Goal: Information Seeking & Learning: Learn about a topic

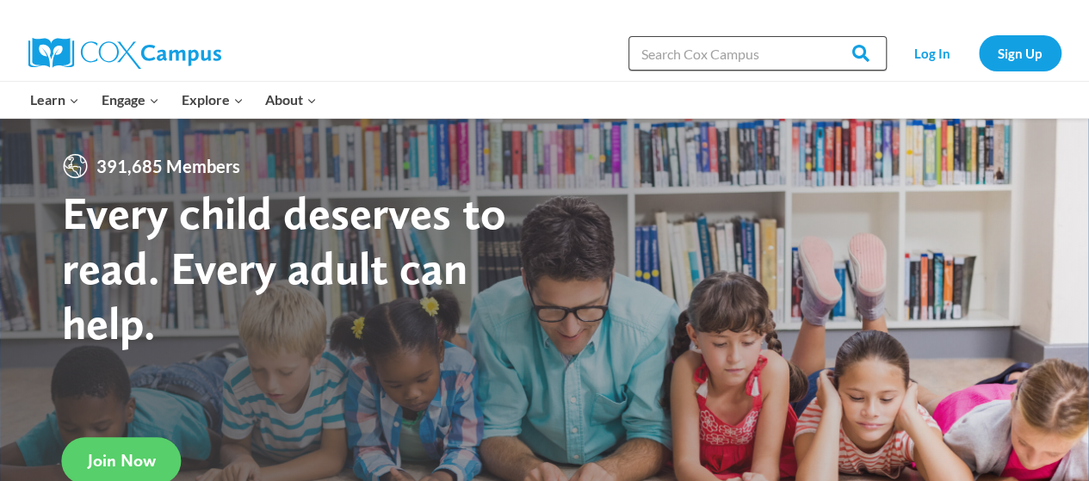
click at [732, 54] on input "Search in https://coxcampus.org/" at bounding box center [757, 53] width 258 height 34
type input "vocabulary rule"
click at [820, 36] on input "Search" at bounding box center [853, 53] width 67 height 34
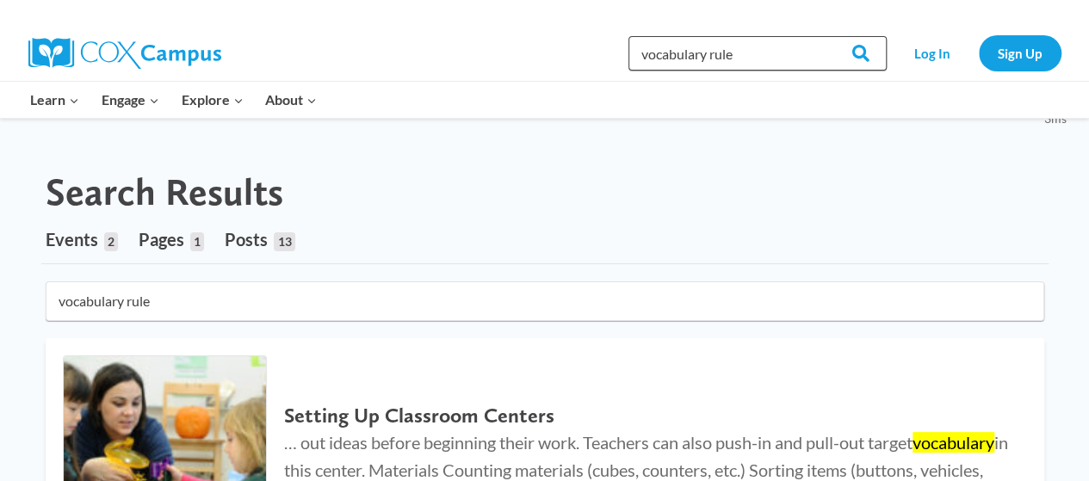
click at [757, 53] on input "vocabulary rule" at bounding box center [757, 53] width 258 height 34
type input "vocabulary rule tier 2 and tier 3"
click at [820, 36] on input "Search" at bounding box center [853, 53] width 67 height 34
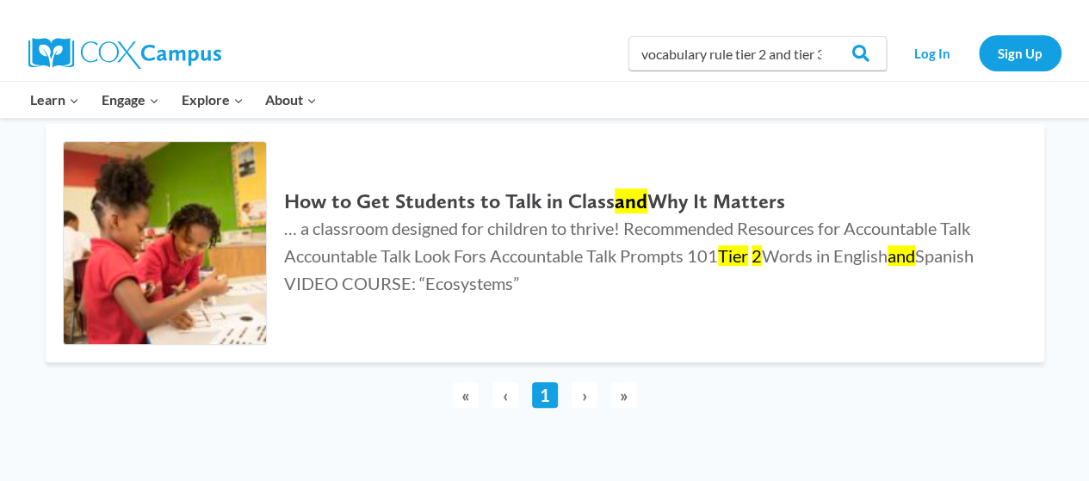
scroll to position [214, 0]
click at [753, 211] on h2 "How to Get Students to Talk in Class and Why It Matters" at bounding box center [646, 202] width 725 height 25
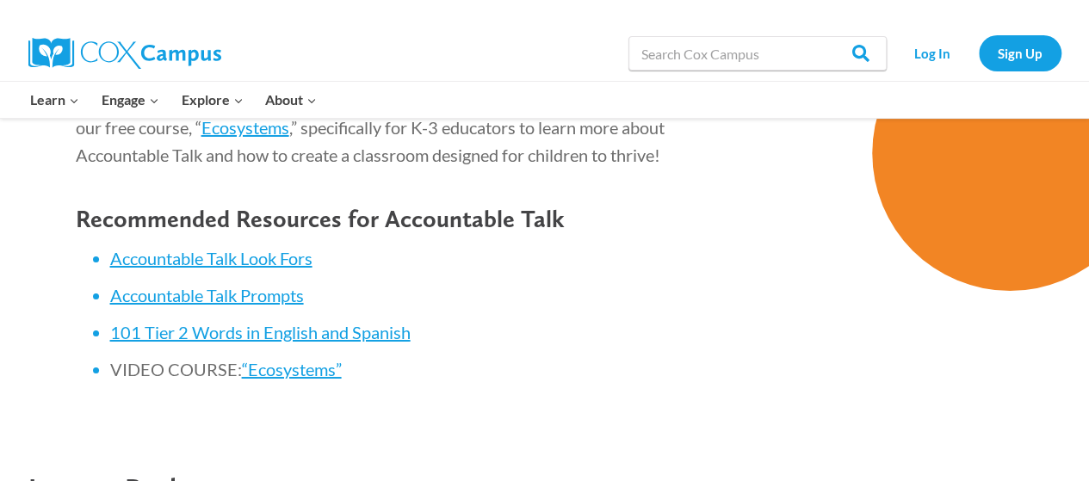
scroll to position [2991, 0]
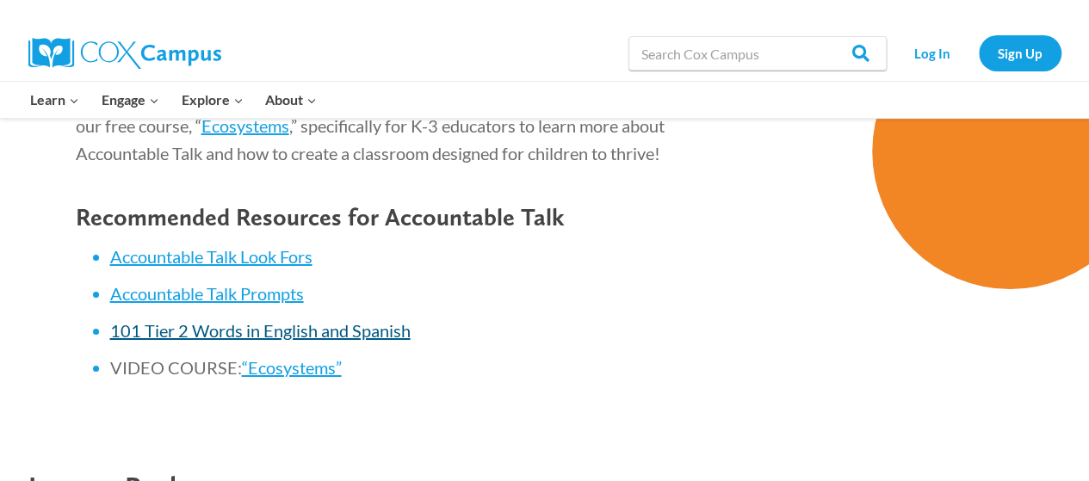
click at [270, 341] on span "101 Tier 2 Words in English and Spanish" at bounding box center [260, 330] width 300 height 21
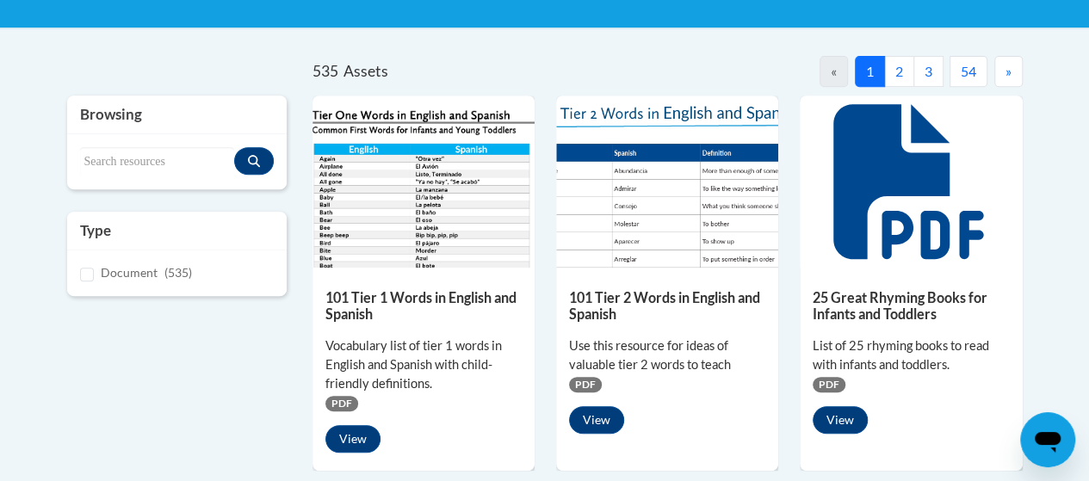
scroll to position [330, 0]
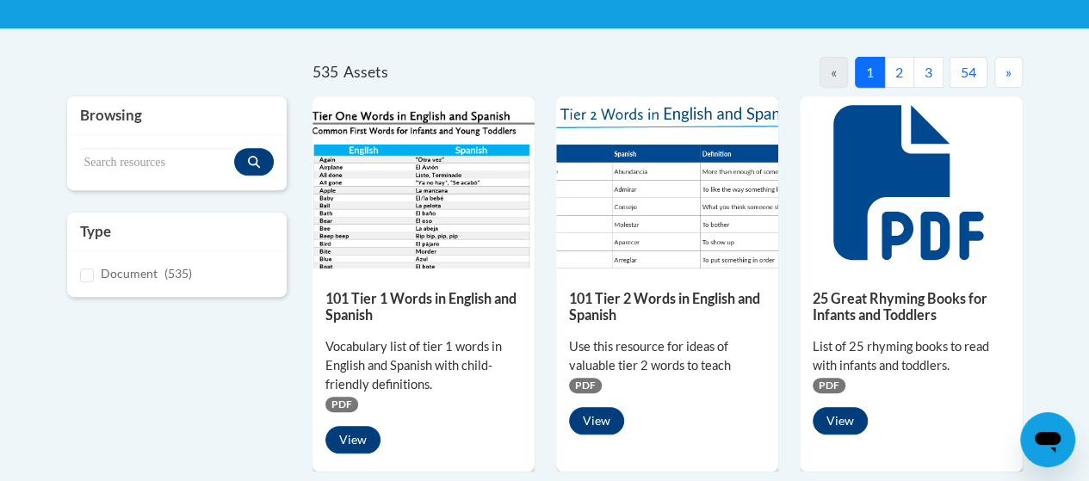
click at [721, 114] on img at bounding box center [667, 182] width 222 height 172
click at [613, 418] on button "View" at bounding box center [596, 421] width 55 height 28
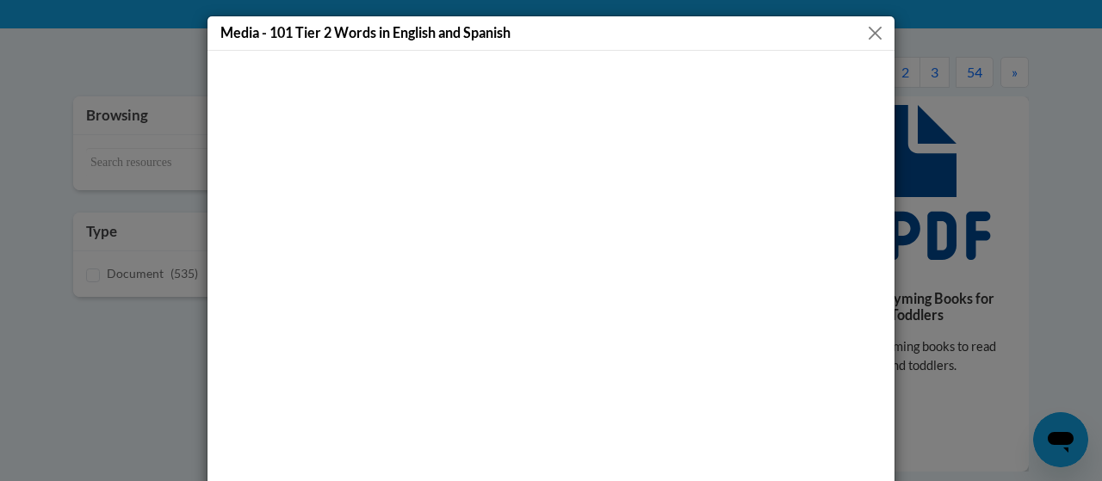
click at [874, 34] on button "Close" at bounding box center [875, 33] width 22 height 22
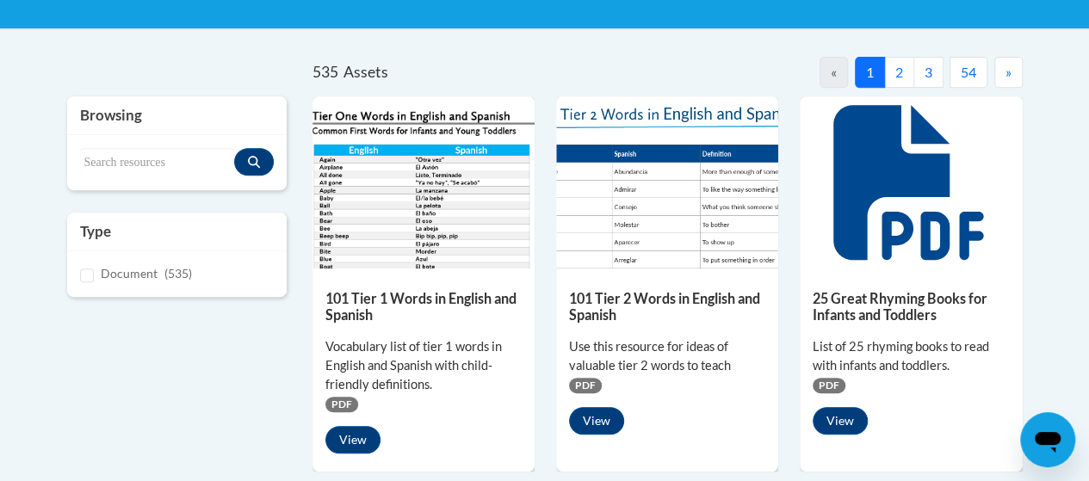
click at [323, 292] on div "101 Tier 1 Words in English and Spanish Vocabulary list of tier 1 words in Engl…" at bounding box center [424, 368] width 222 height 198
click at [416, 303] on h5 "101 Tier 1 Words in English and Spanish" at bounding box center [423, 307] width 196 height 34
click at [348, 431] on button "View" at bounding box center [352, 440] width 55 height 28
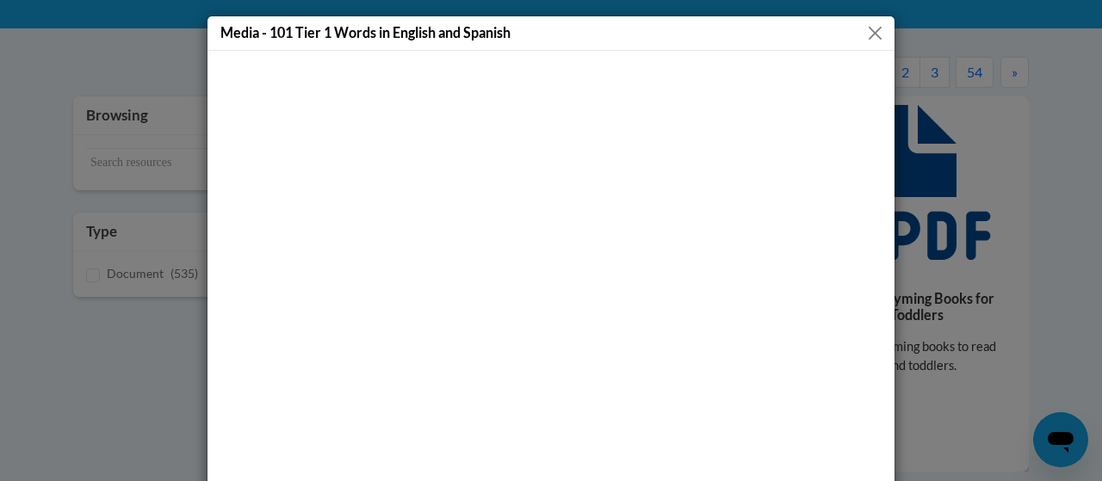
click at [868, 36] on button "Close" at bounding box center [875, 33] width 22 height 22
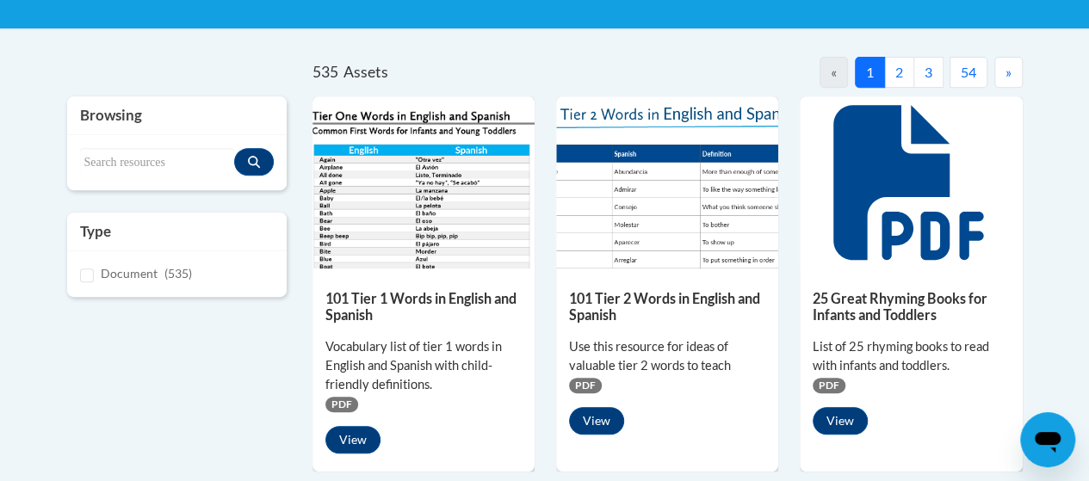
click at [274, 309] on div "Browsing Search resources Type Document (535)" at bounding box center [176, 207] width 245 height 223
click at [647, 225] on img at bounding box center [667, 182] width 222 height 172
drag, startPoint x: 647, startPoint y: 225, endPoint x: 274, endPoint y: 309, distance: 383.1
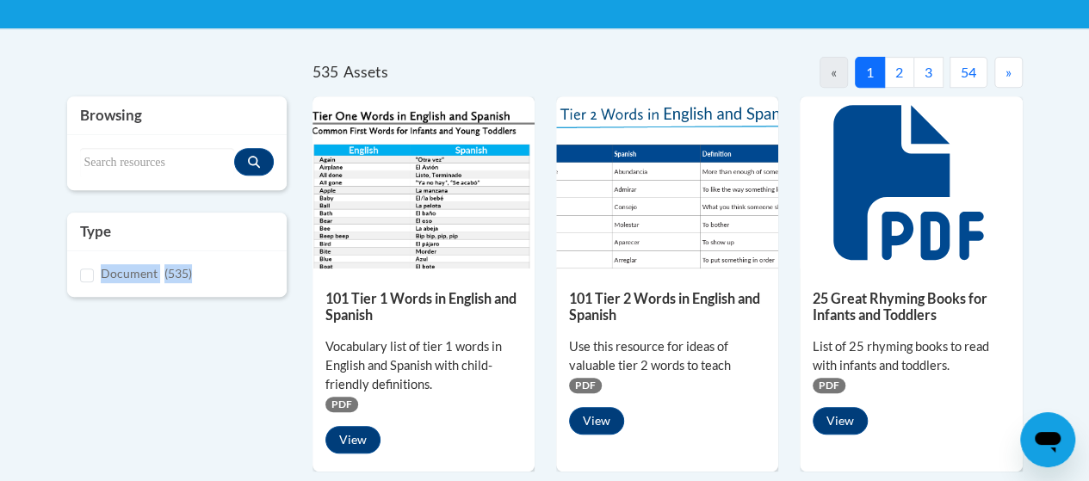
click at [274, 309] on div "Browsing Search resources Type Document (535)" at bounding box center [176, 207] width 245 height 223
click at [596, 420] on button "View" at bounding box center [596, 421] width 55 height 28
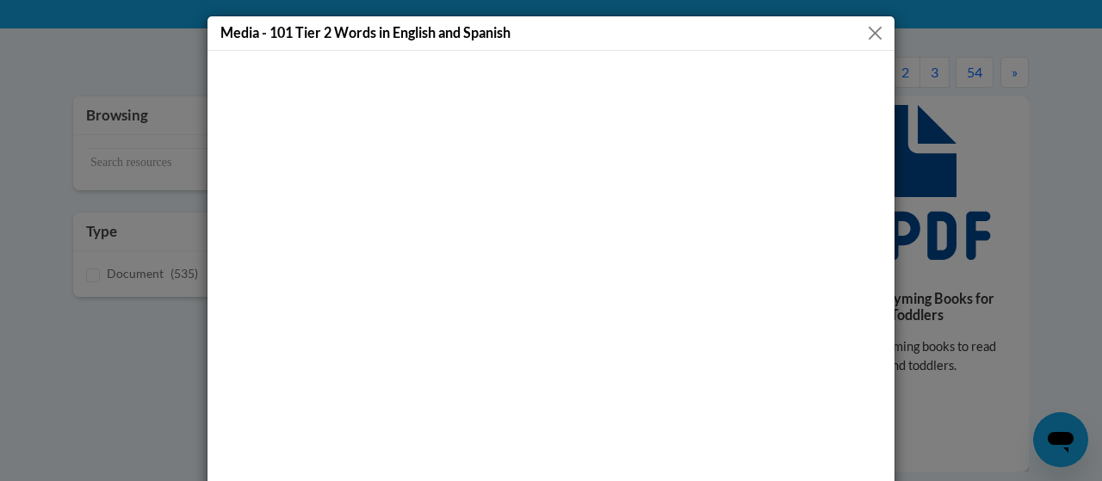
click at [149, 320] on div "Media - 101 Tier 2 Words in English and Spanish" at bounding box center [551, 240] width 1102 height 481
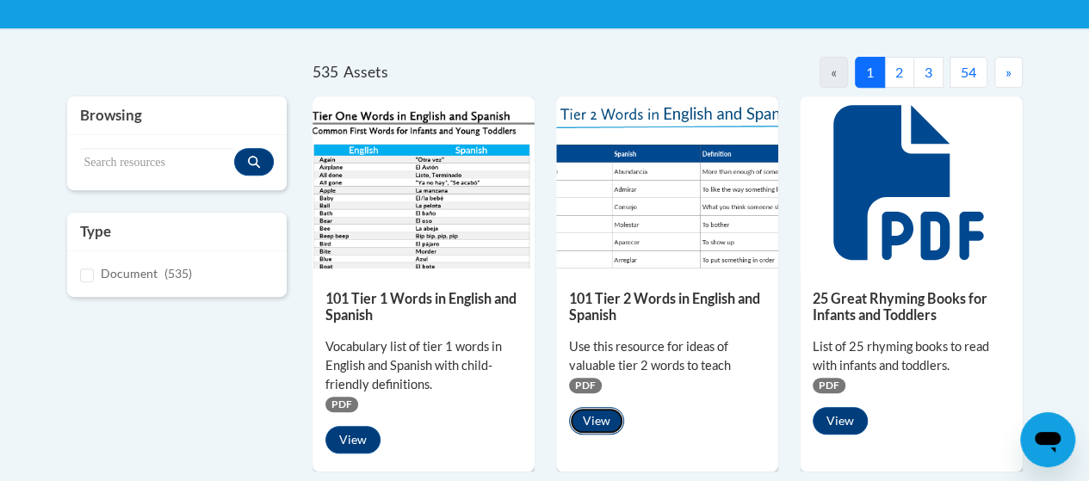
click at [614, 407] on button "View" at bounding box center [596, 421] width 55 height 28
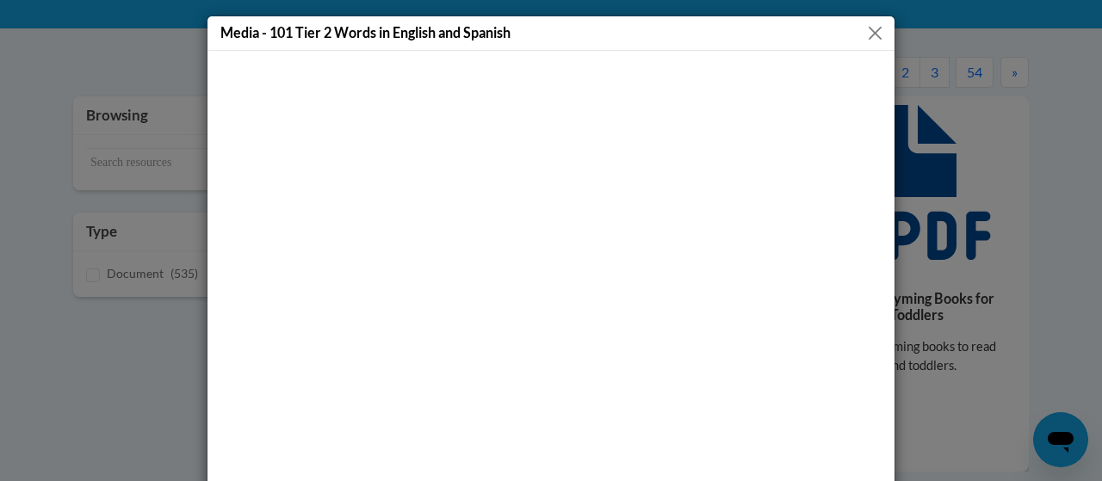
click at [878, 37] on button "Close" at bounding box center [875, 33] width 22 height 22
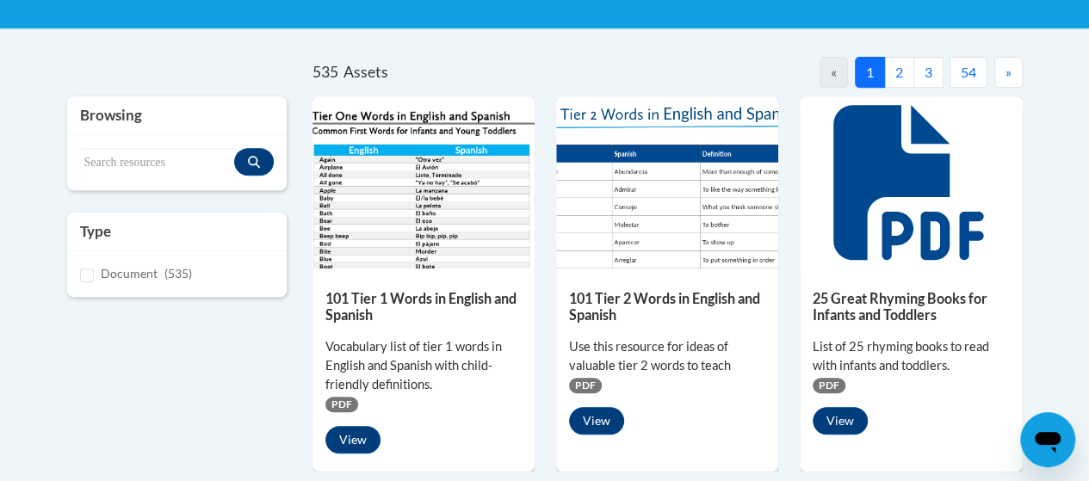
click at [592, 418] on button "View" at bounding box center [596, 421] width 55 height 28
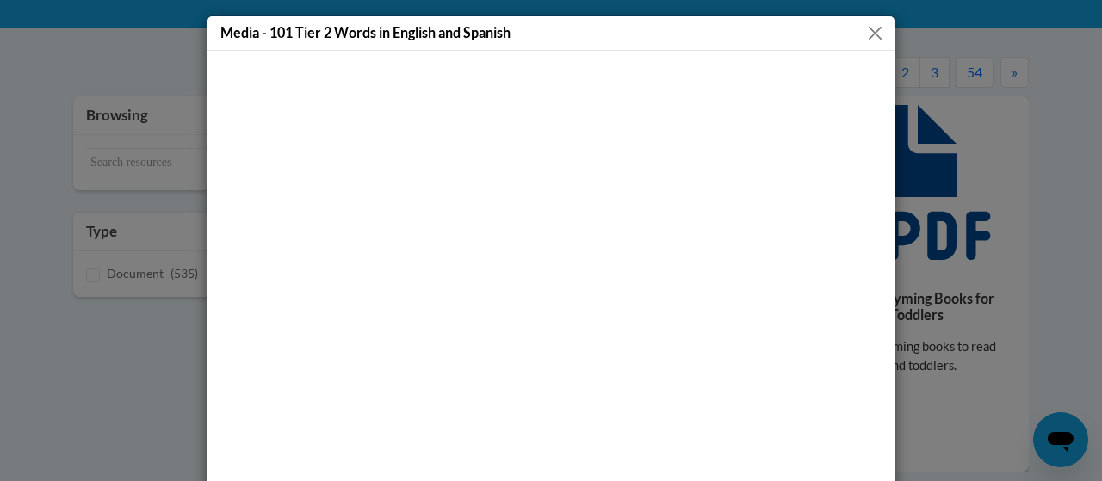
click at [873, 40] on button "Close" at bounding box center [875, 33] width 22 height 22
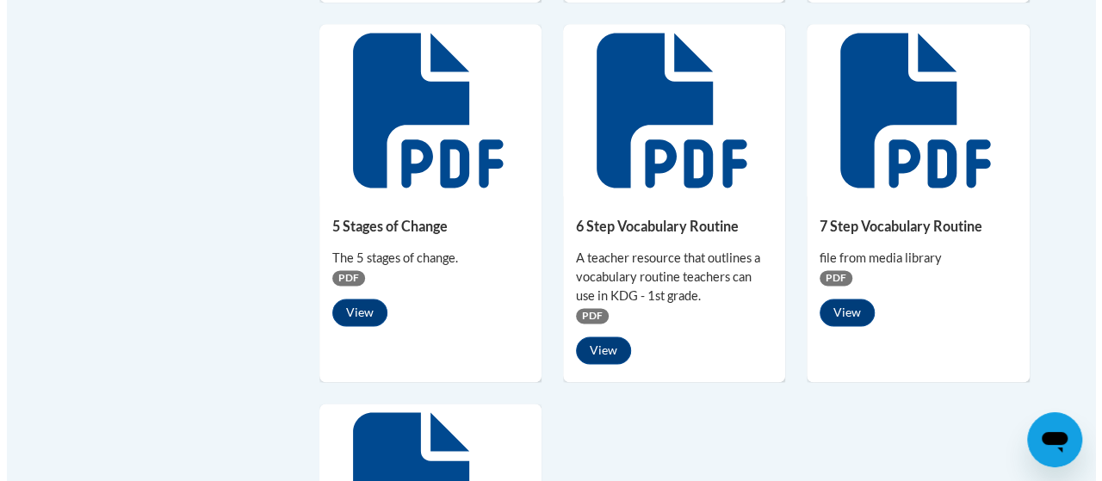
scroll to position [1196, 0]
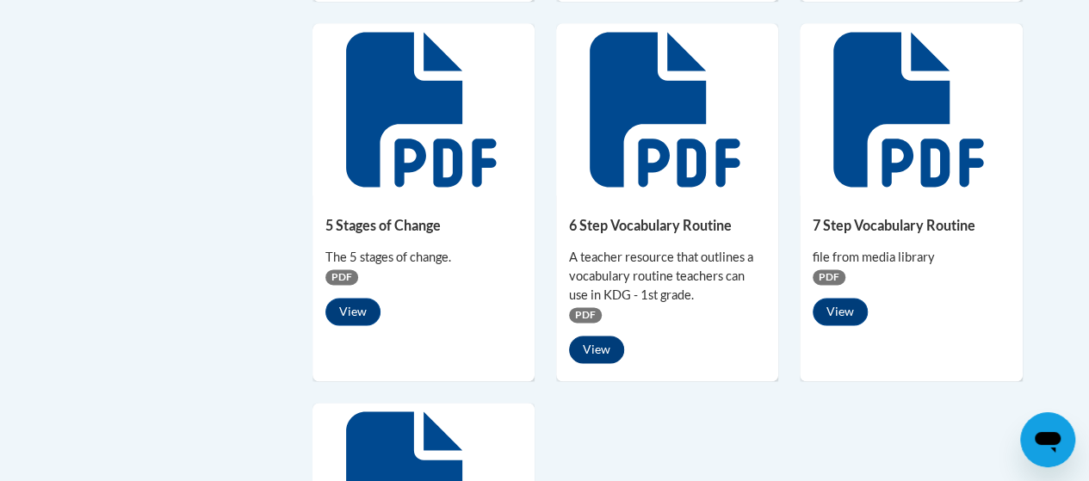
click at [615, 358] on button "View" at bounding box center [596, 350] width 55 height 28
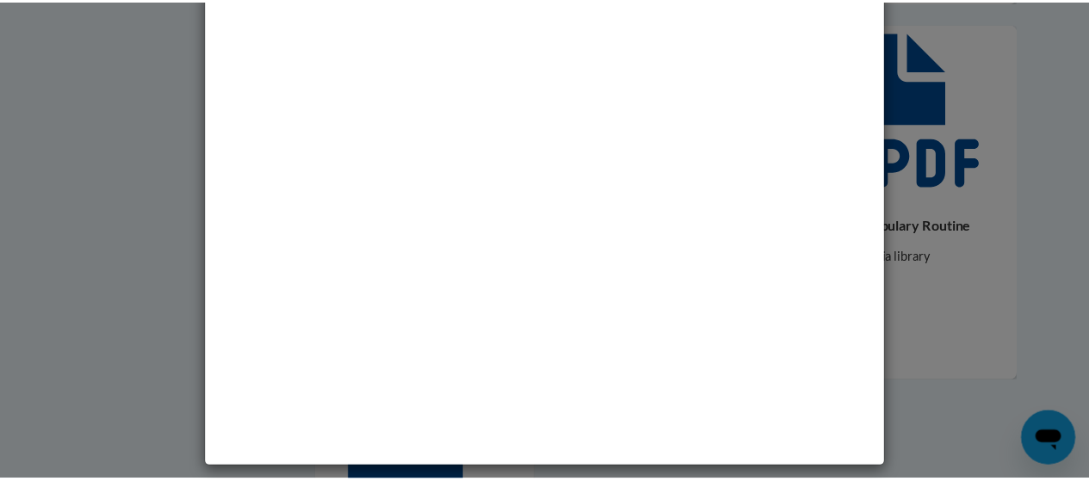
scroll to position [0, 0]
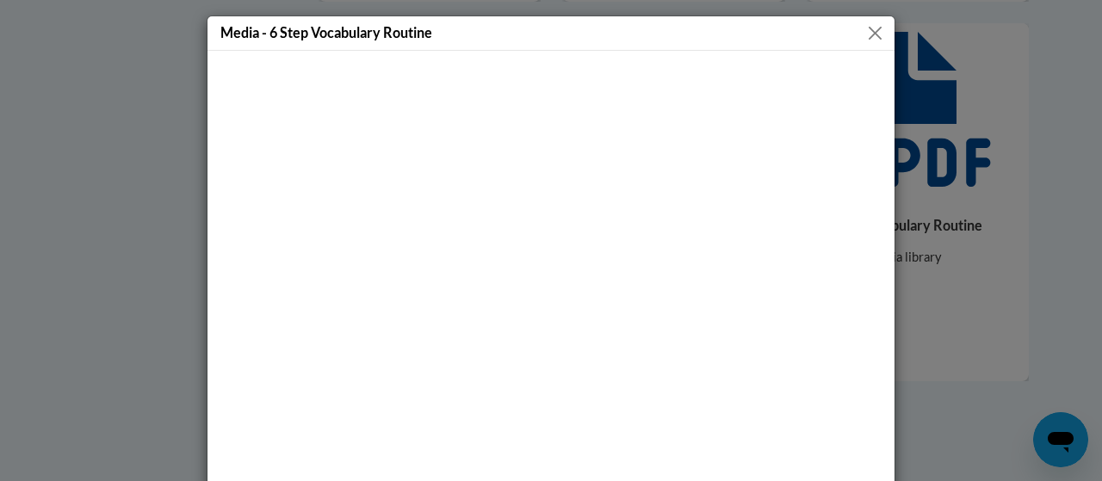
click at [870, 40] on button "Close" at bounding box center [875, 33] width 22 height 22
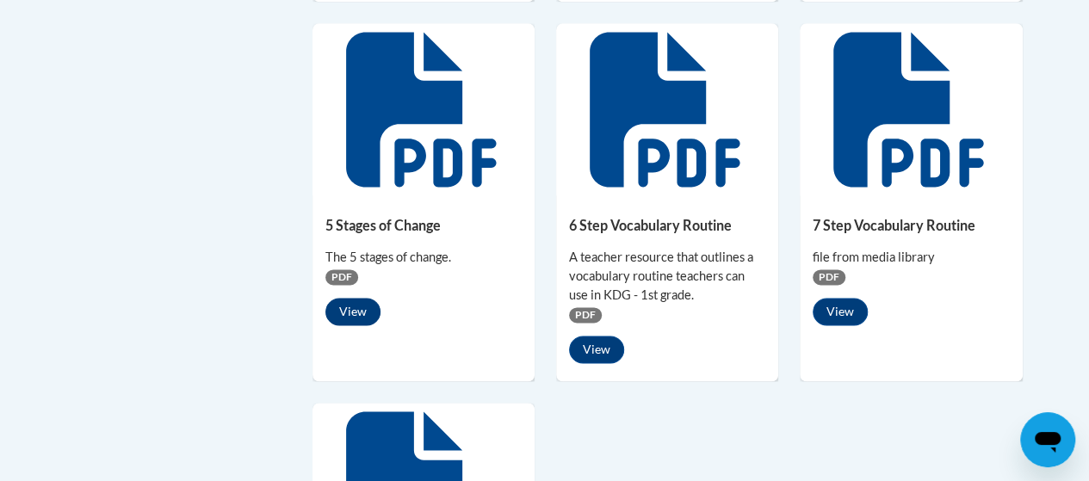
click at [363, 314] on button "View" at bounding box center [352, 312] width 55 height 28
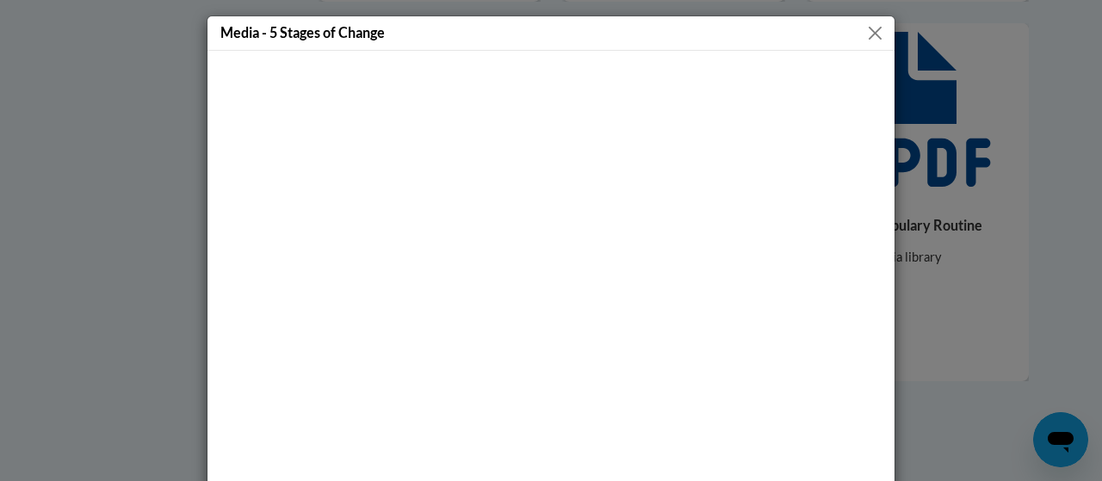
click at [116, 303] on div "Media - 5 Stages of Change" at bounding box center [551, 240] width 1102 height 481
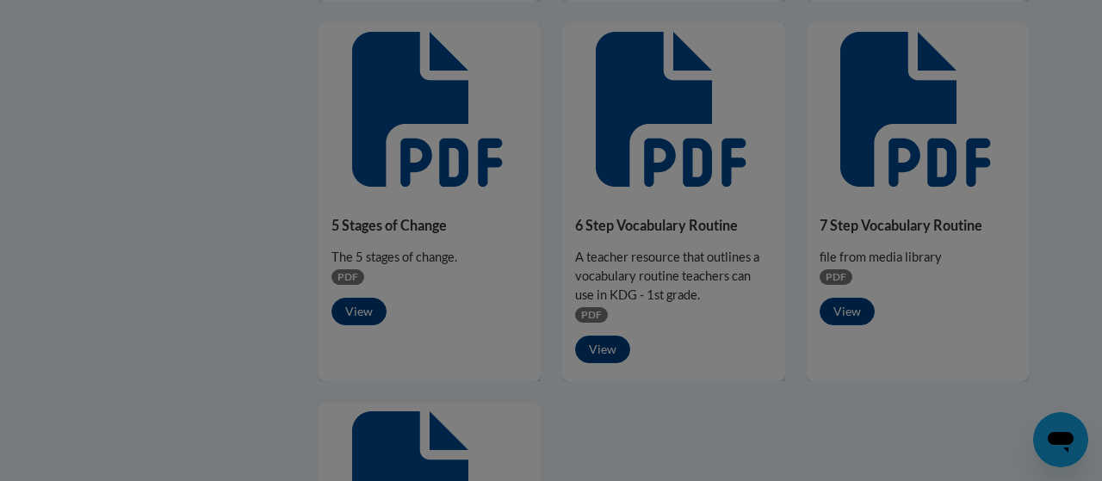
click at [116, 303] on div at bounding box center [551, 240] width 1102 height 481
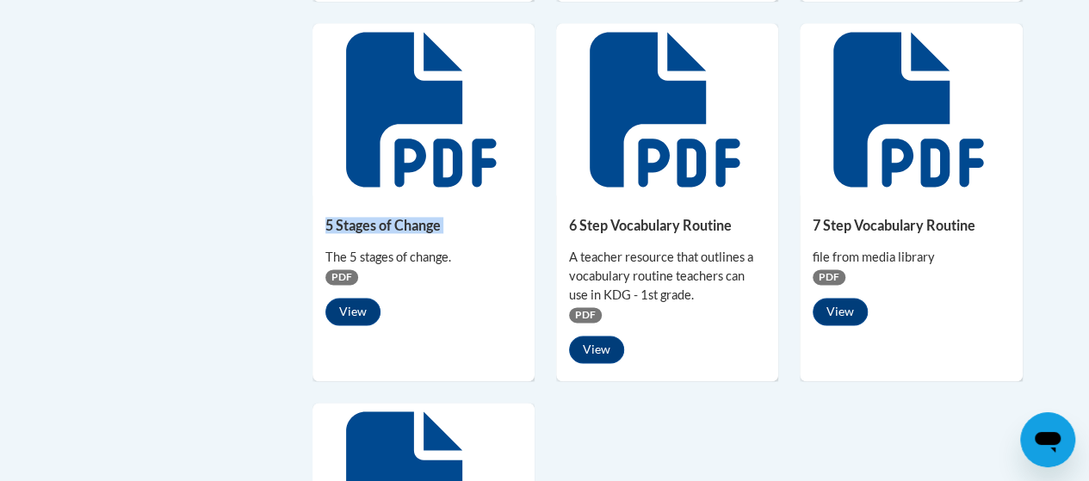
click at [365, 313] on button "View" at bounding box center [352, 312] width 55 height 28
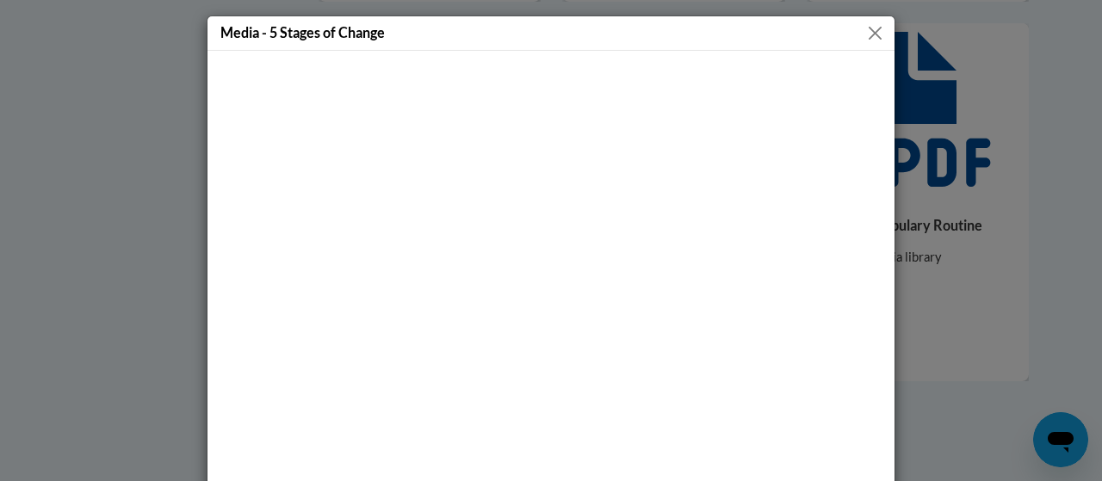
click at [116, 303] on div "Media - 5 Stages of Change" at bounding box center [551, 240] width 1102 height 481
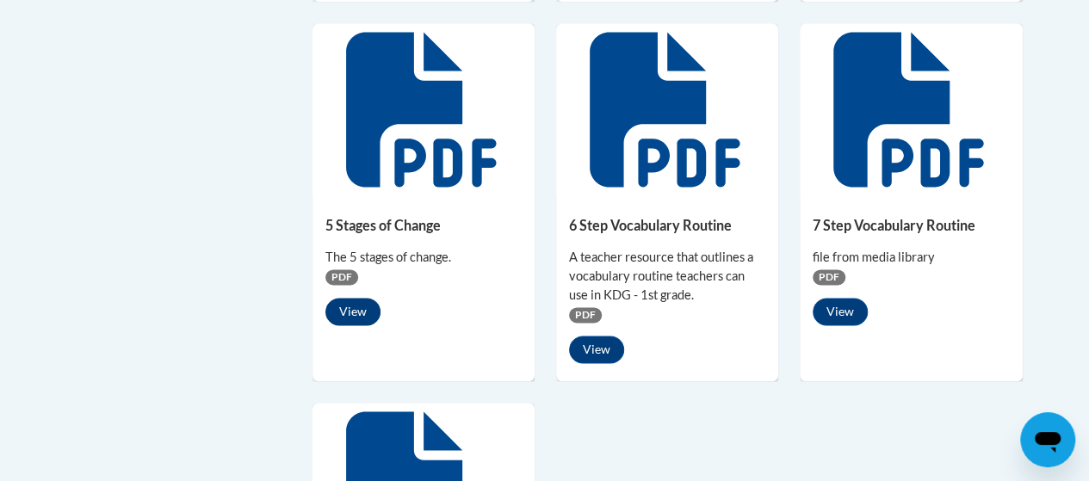
drag, startPoint x: 365, startPoint y: 313, endPoint x: 116, endPoint y: 303, distance: 249.0
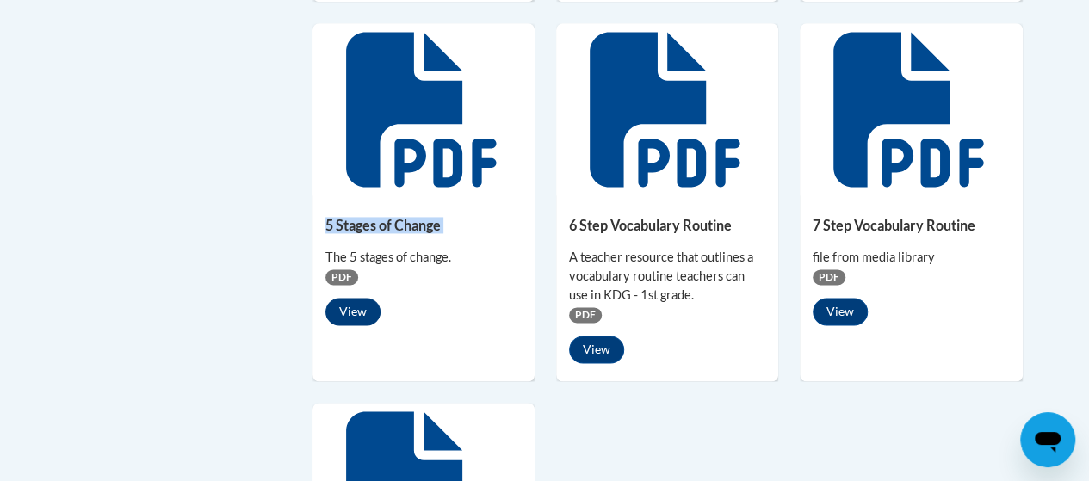
click at [352, 310] on button "View" at bounding box center [352, 312] width 55 height 28
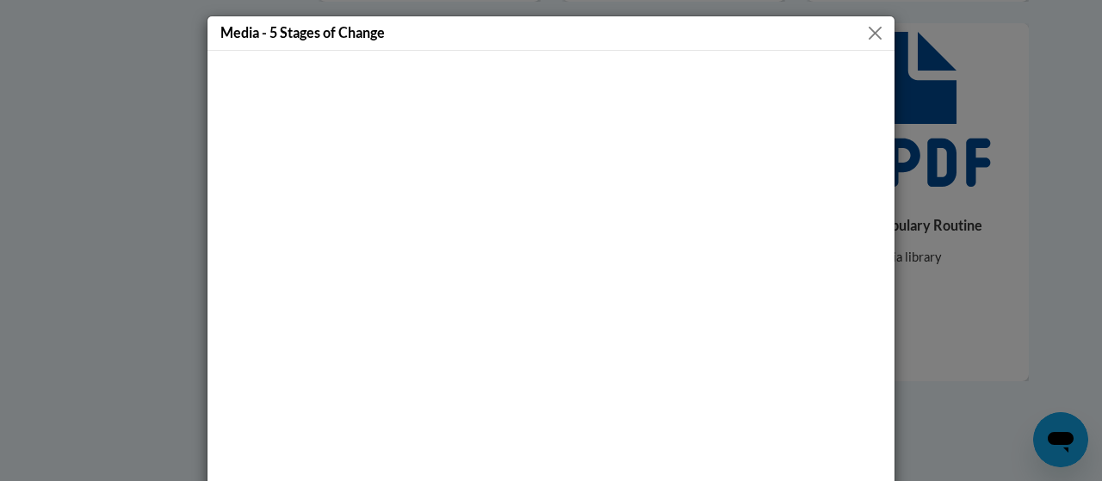
drag, startPoint x: 352, startPoint y: 310, endPoint x: 116, endPoint y: 303, distance: 236.0
click at [116, 303] on div "Media - 5 Stages of Change" at bounding box center [551, 240] width 1102 height 481
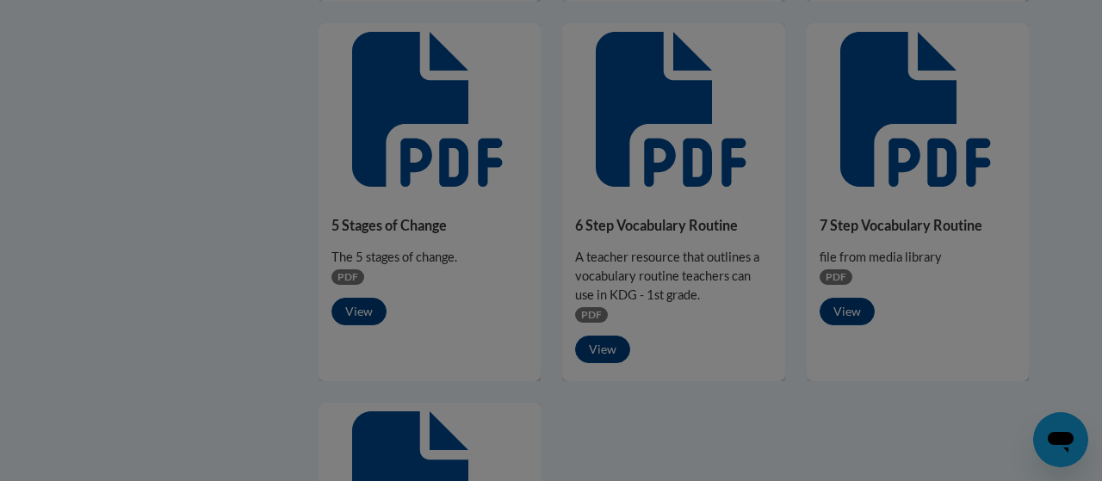
click at [116, 303] on div at bounding box center [551, 240] width 1102 height 481
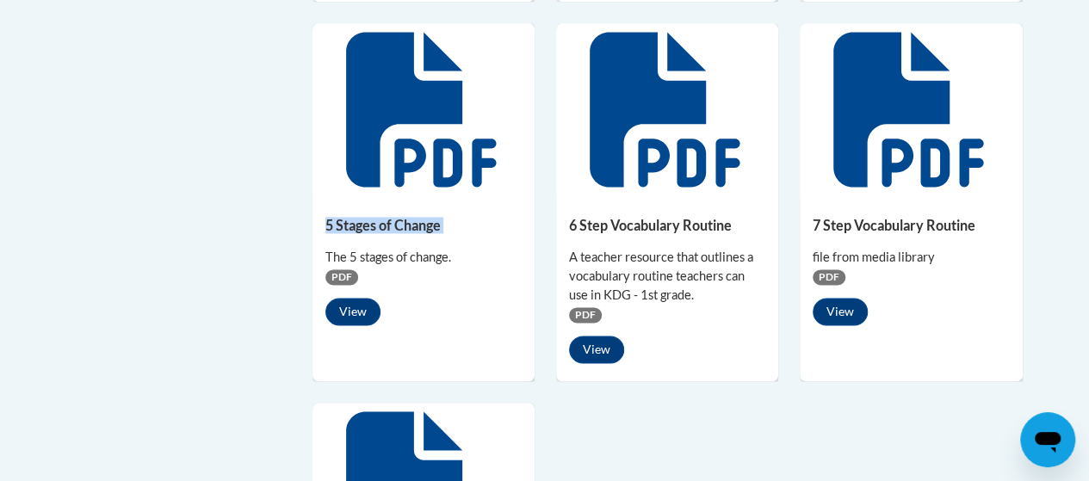
click at [405, 229] on h5 "5 Stages of Change" at bounding box center [423, 225] width 196 height 16
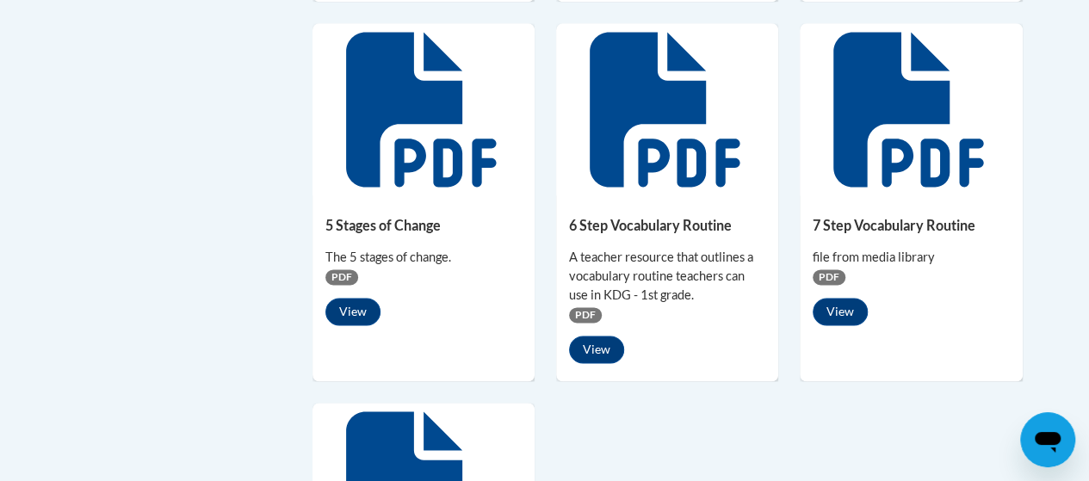
drag, startPoint x: 405, startPoint y: 229, endPoint x: 116, endPoint y: 303, distance: 297.8
click at [344, 300] on button "View" at bounding box center [352, 312] width 55 height 28
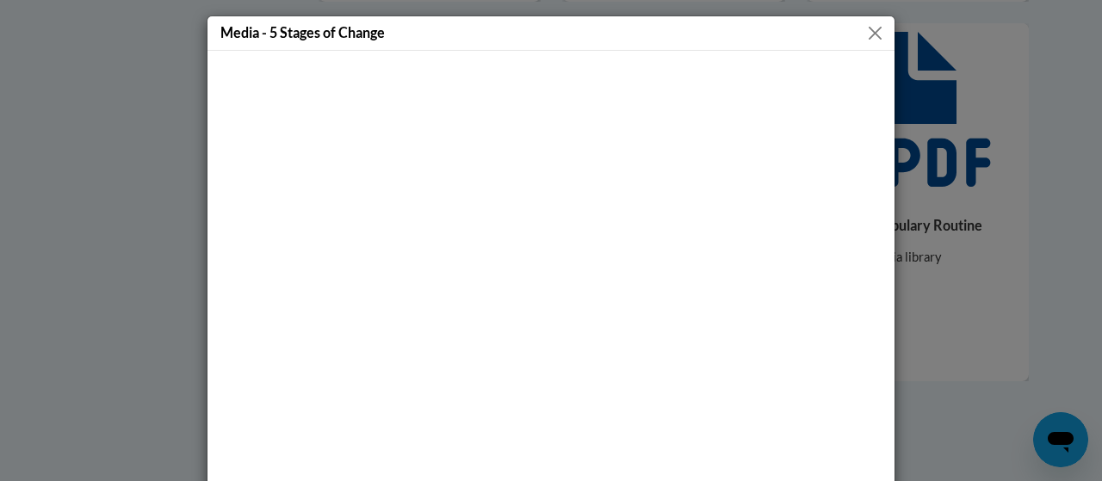
drag, startPoint x: 344, startPoint y: 300, endPoint x: 116, endPoint y: 303, distance: 228.2
click at [116, 303] on div "Media - 5 Stages of Change" at bounding box center [551, 240] width 1102 height 481
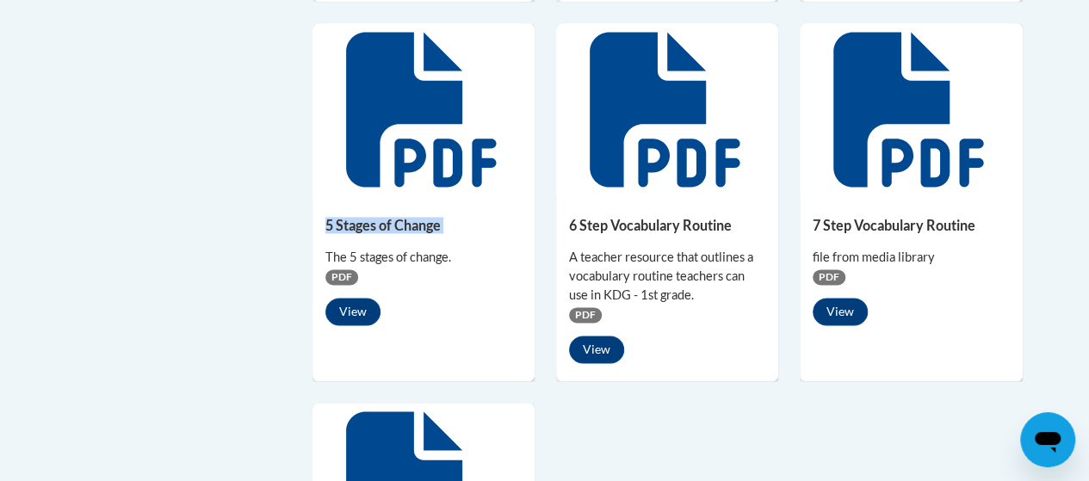
click at [587, 313] on span "PDF" at bounding box center [585, 314] width 33 height 15
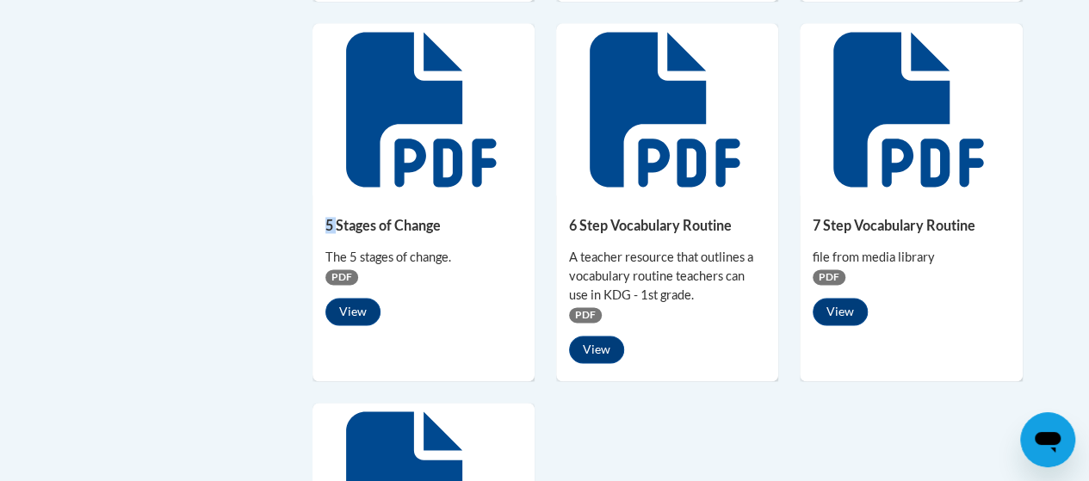
drag, startPoint x: 587, startPoint y: 313, endPoint x: 116, endPoint y: 303, distance: 471.0
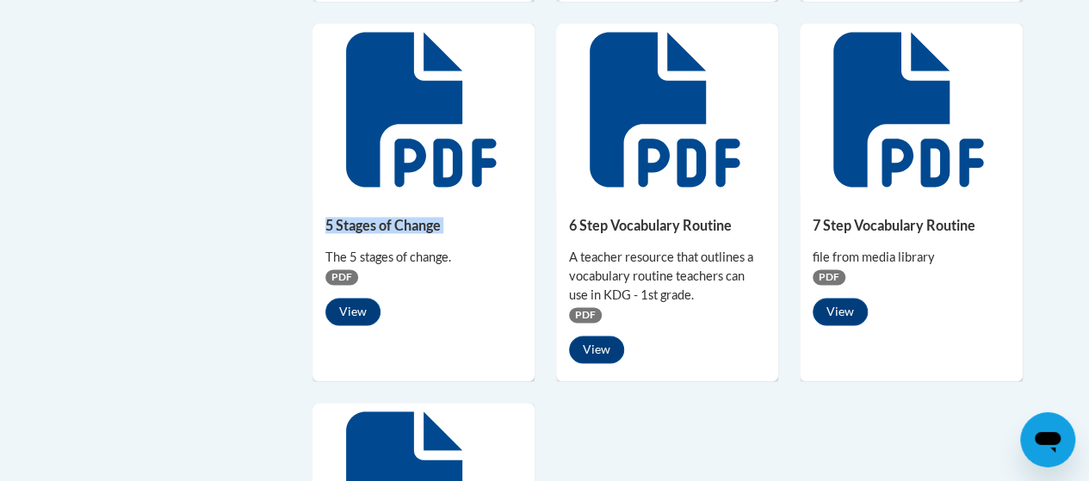
click at [594, 342] on button "View" at bounding box center [596, 350] width 55 height 28
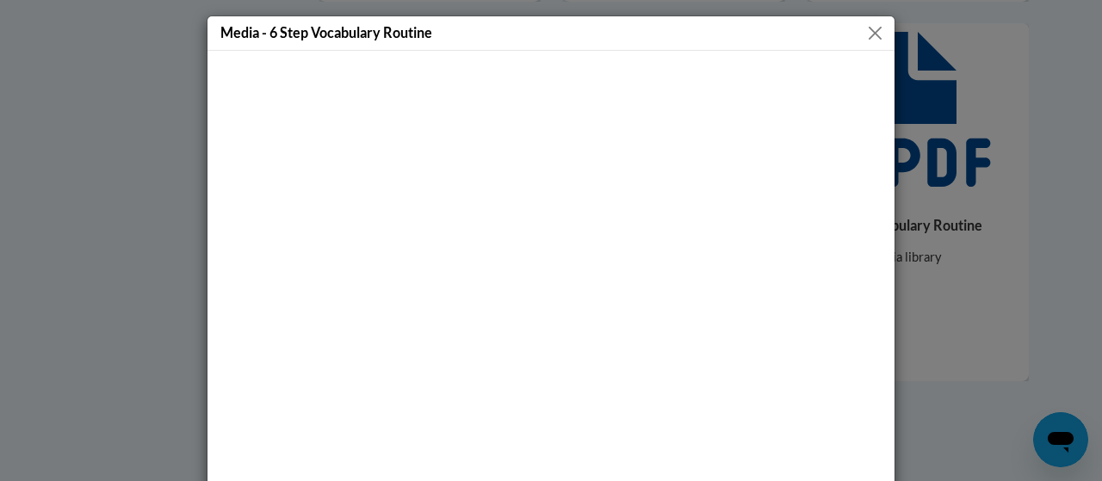
click at [116, 303] on div "Media - 6 Step Vocabulary Routine" at bounding box center [551, 240] width 1102 height 481
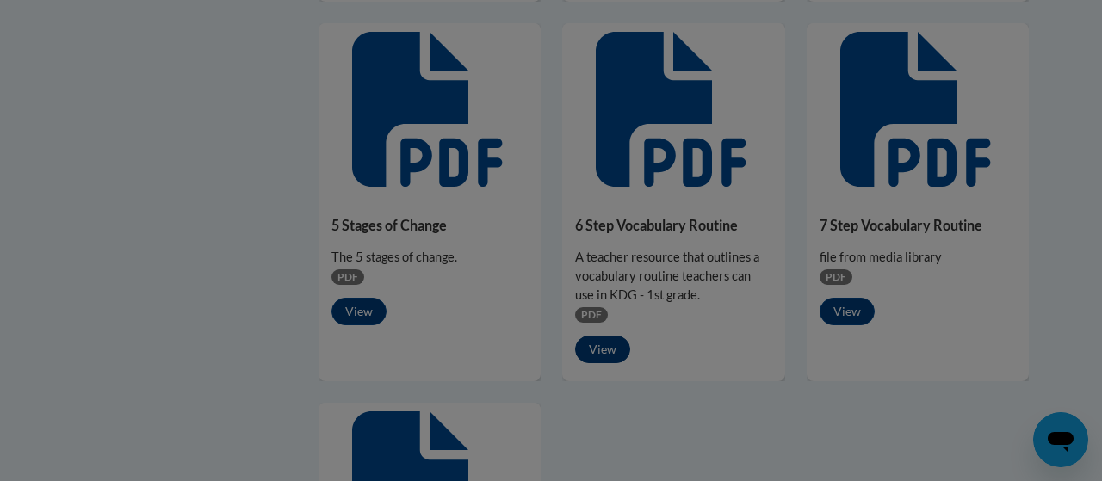
click at [116, 303] on div "Media - 6 Step Vocabulary Routine" at bounding box center [551, 240] width 1102 height 481
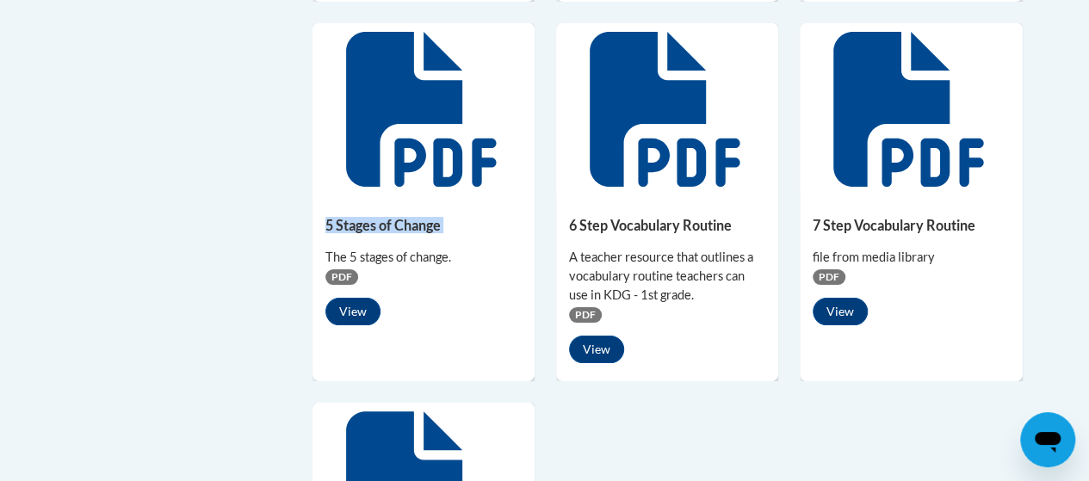
drag, startPoint x: 594, startPoint y: 342, endPoint x: 116, endPoint y: 303, distance: 479.4
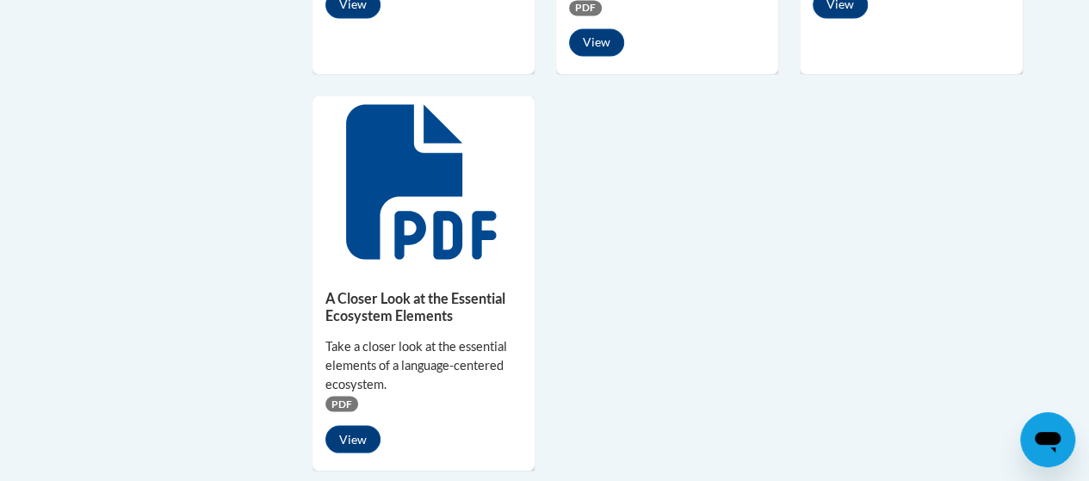
scroll to position [1504, 0]
